Goal: Information Seeking & Learning: Learn about a topic

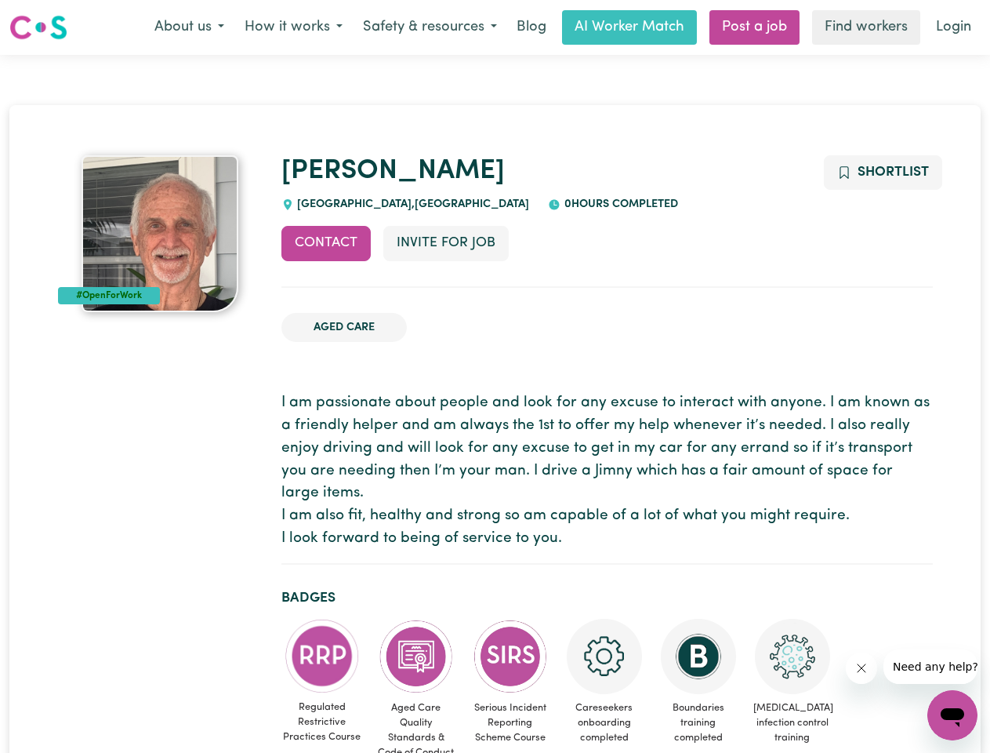
click at [189, 27] on button "About us" at bounding box center [189, 27] width 90 height 33
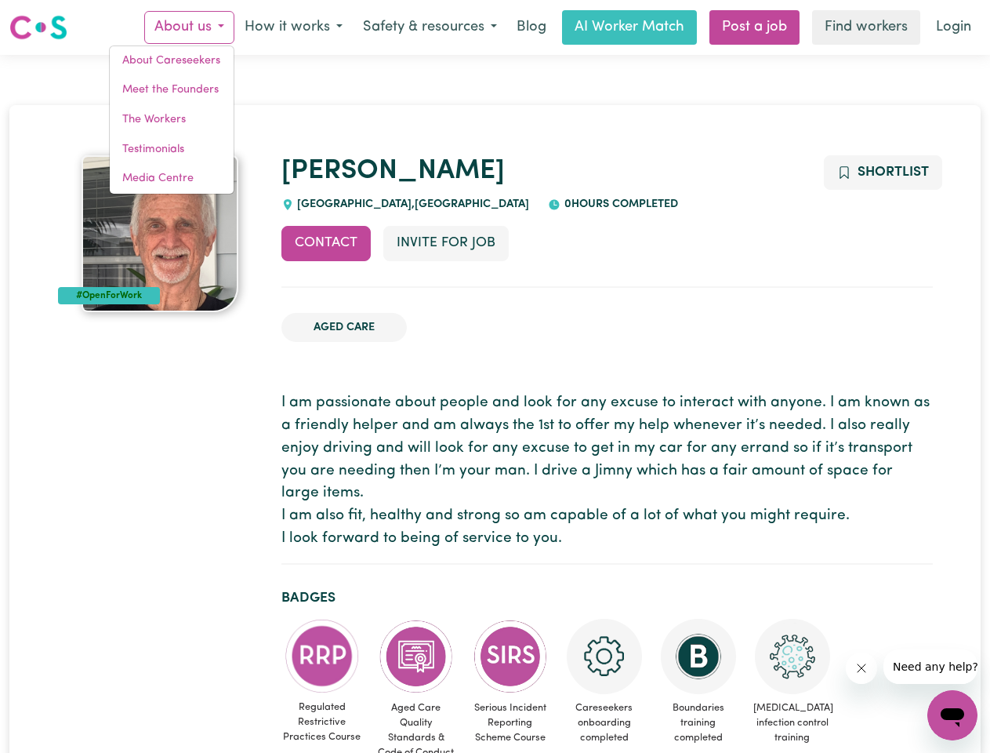
click at [292, 27] on button "How it works" at bounding box center [293, 27] width 118 height 33
click at [429, 27] on button "Safety & resources" at bounding box center [430, 27] width 154 height 33
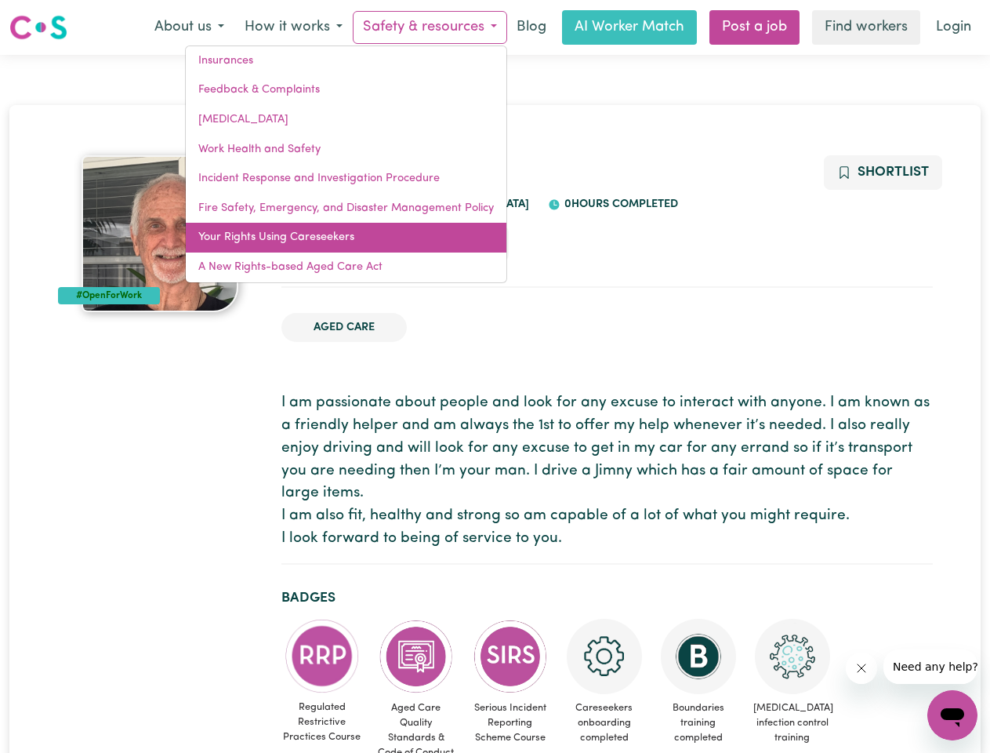
click at [326, 243] on link "Your Rights Using Careseekers" at bounding box center [346, 238] width 321 height 30
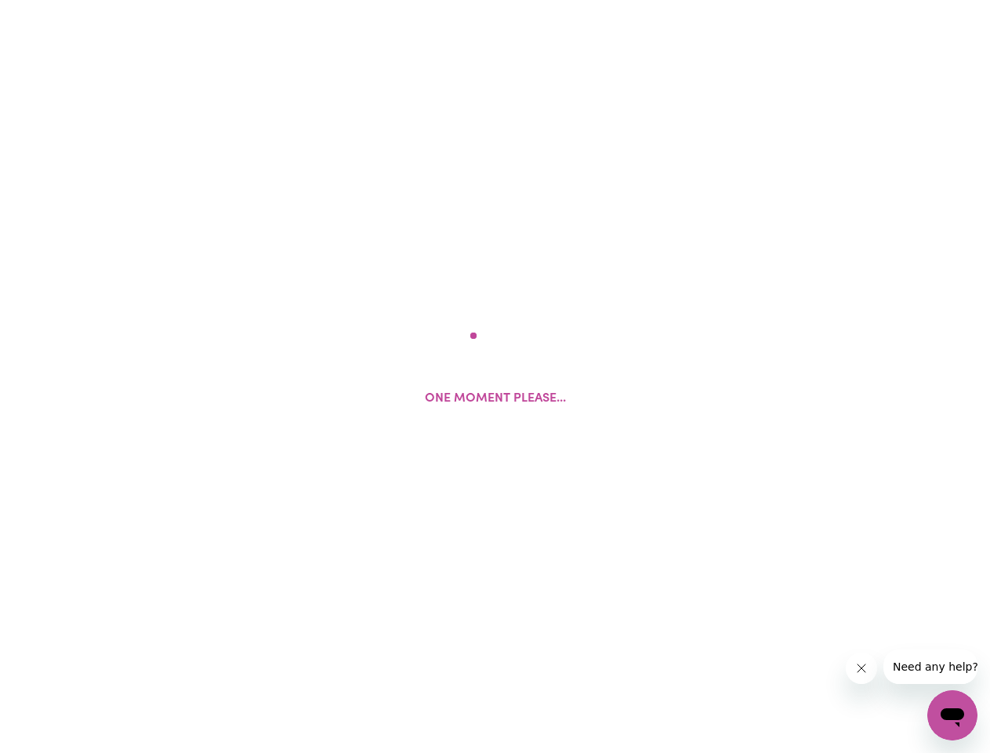
click at [445, 0] on html "One moment please..." at bounding box center [495, 0] width 990 height 0
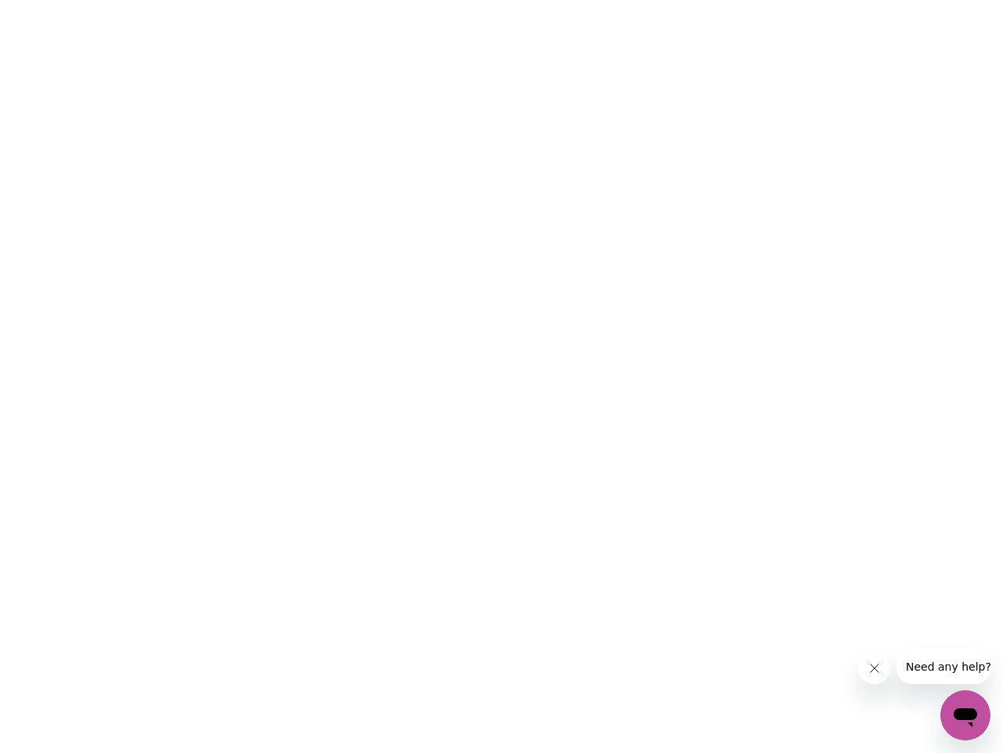
click at [882, 0] on html at bounding box center [501, 0] width 1003 height 0
click at [322, 0] on html at bounding box center [501, 0] width 1003 height 0
click at [416, 0] on html at bounding box center [501, 0] width 1003 height 0
